Goal: Submit feedback/report problem

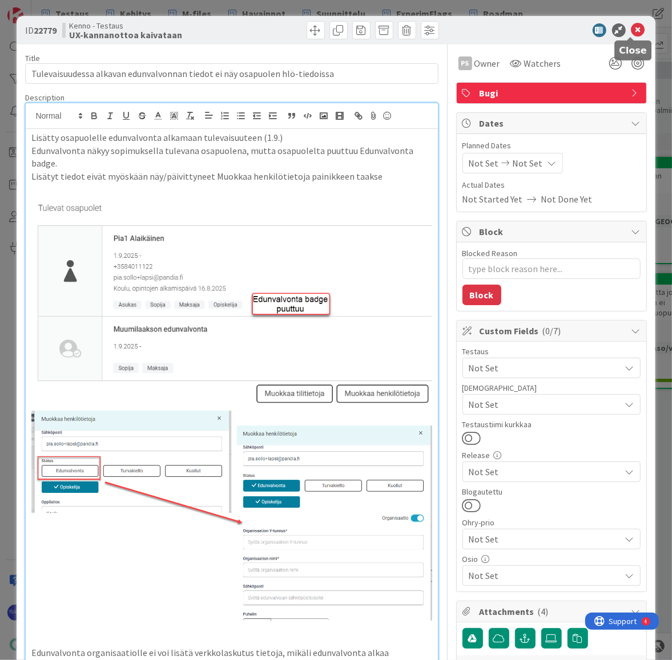
click at [631, 29] on icon at bounding box center [638, 30] width 14 height 14
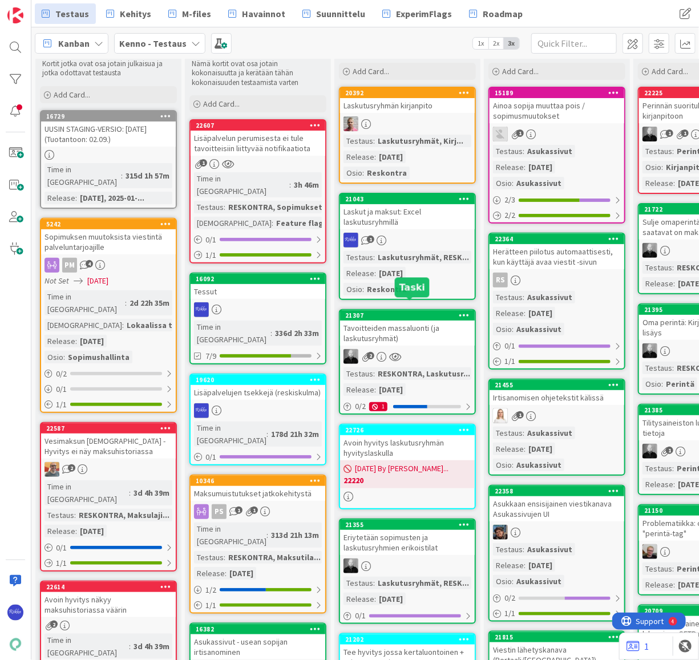
scroll to position [103, 0]
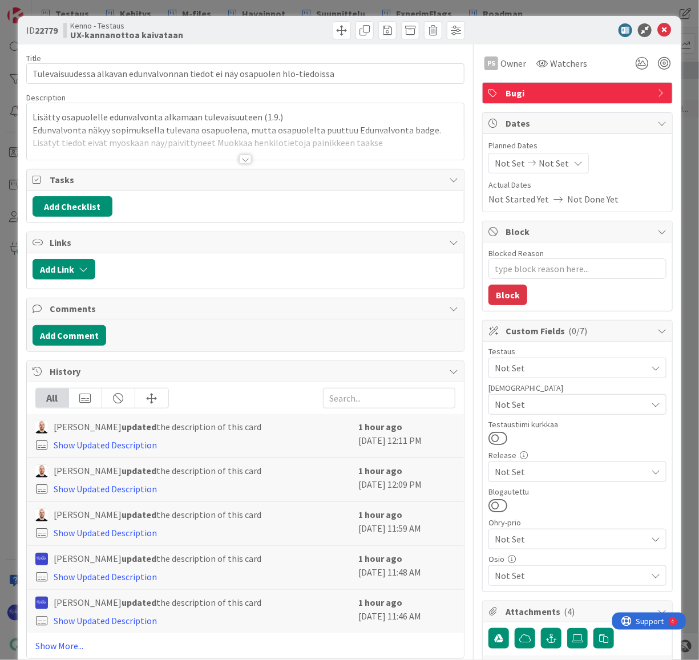
click at [244, 159] on div at bounding box center [245, 159] width 13 height 9
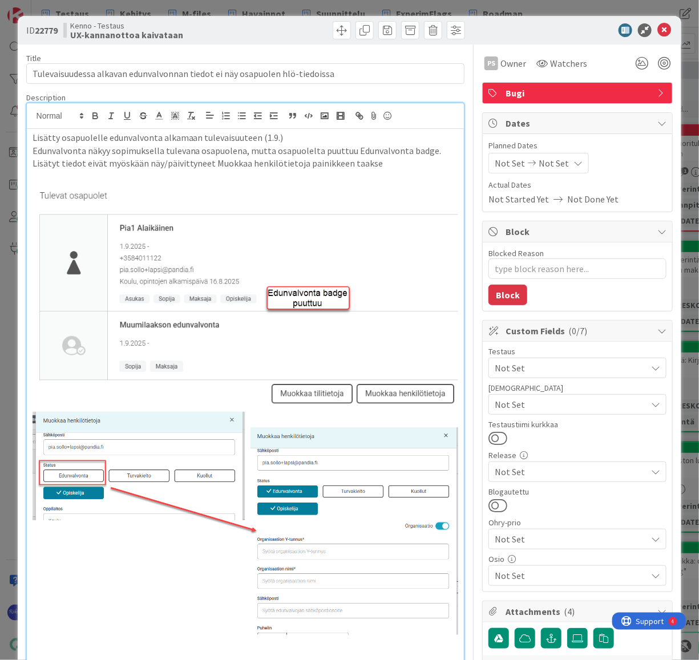
type textarea "x"
click at [658, 32] on icon at bounding box center [665, 30] width 14 height 14
